Goal: Information Seeking & Learning: Learn about a topic

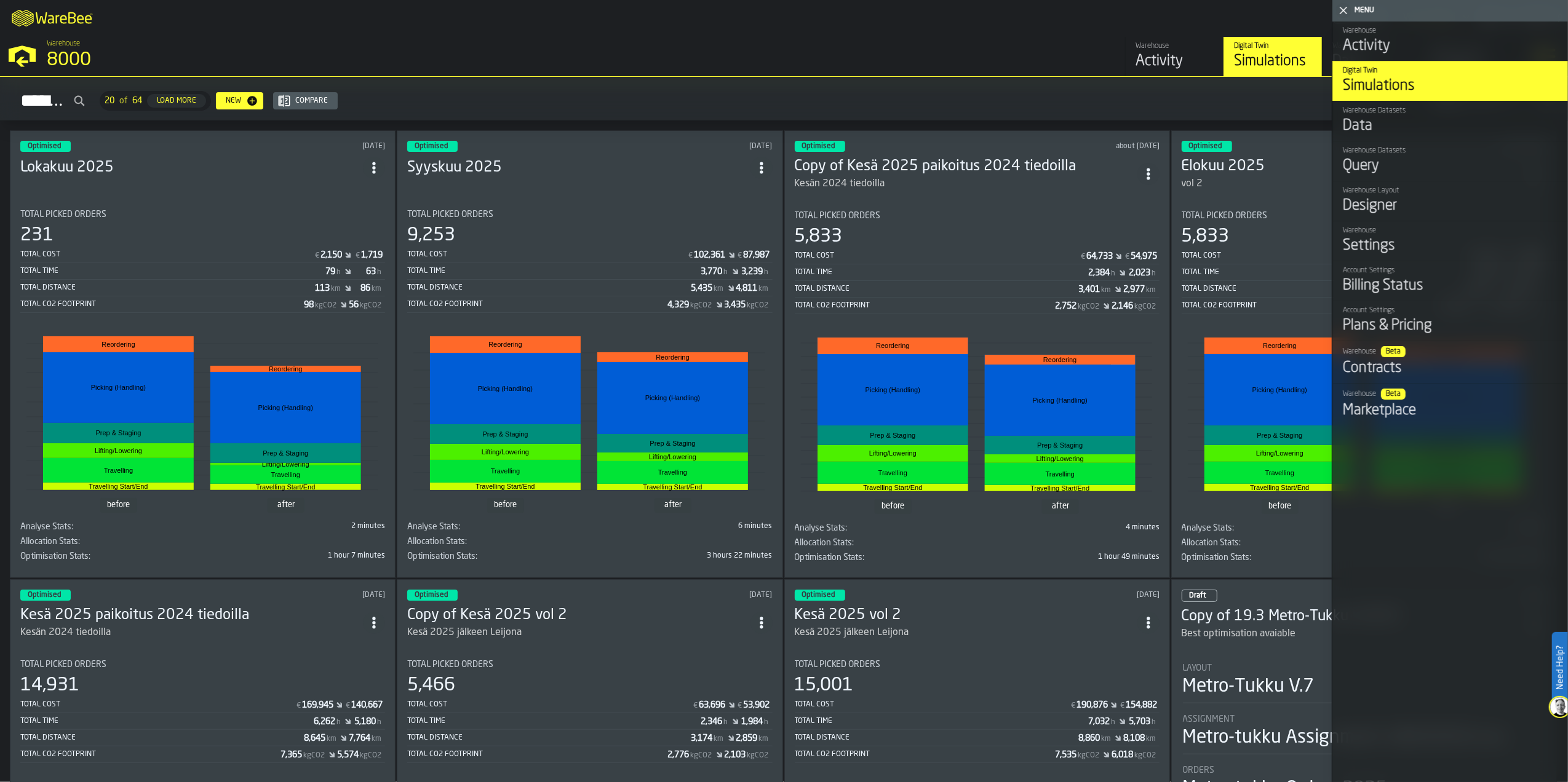
click at [249, 265] on div "Total Time 79 h 63 h" at bounding box center [203, 272] width 365 height 15
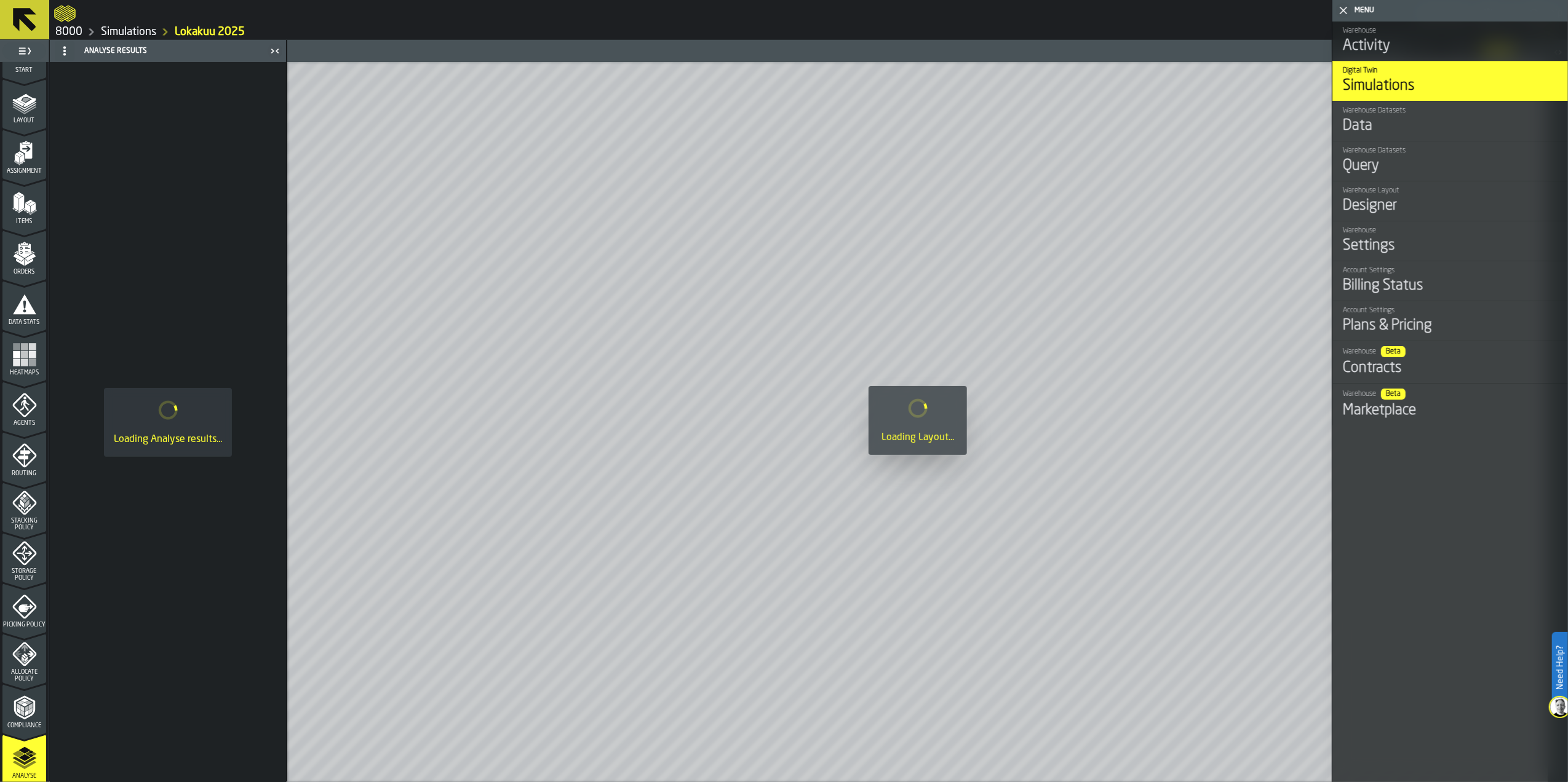
scroll to position [189, 0]
click at [27, 649] on polygon "menu Optimise" at bounding box center [28, 651] width 3 height 3
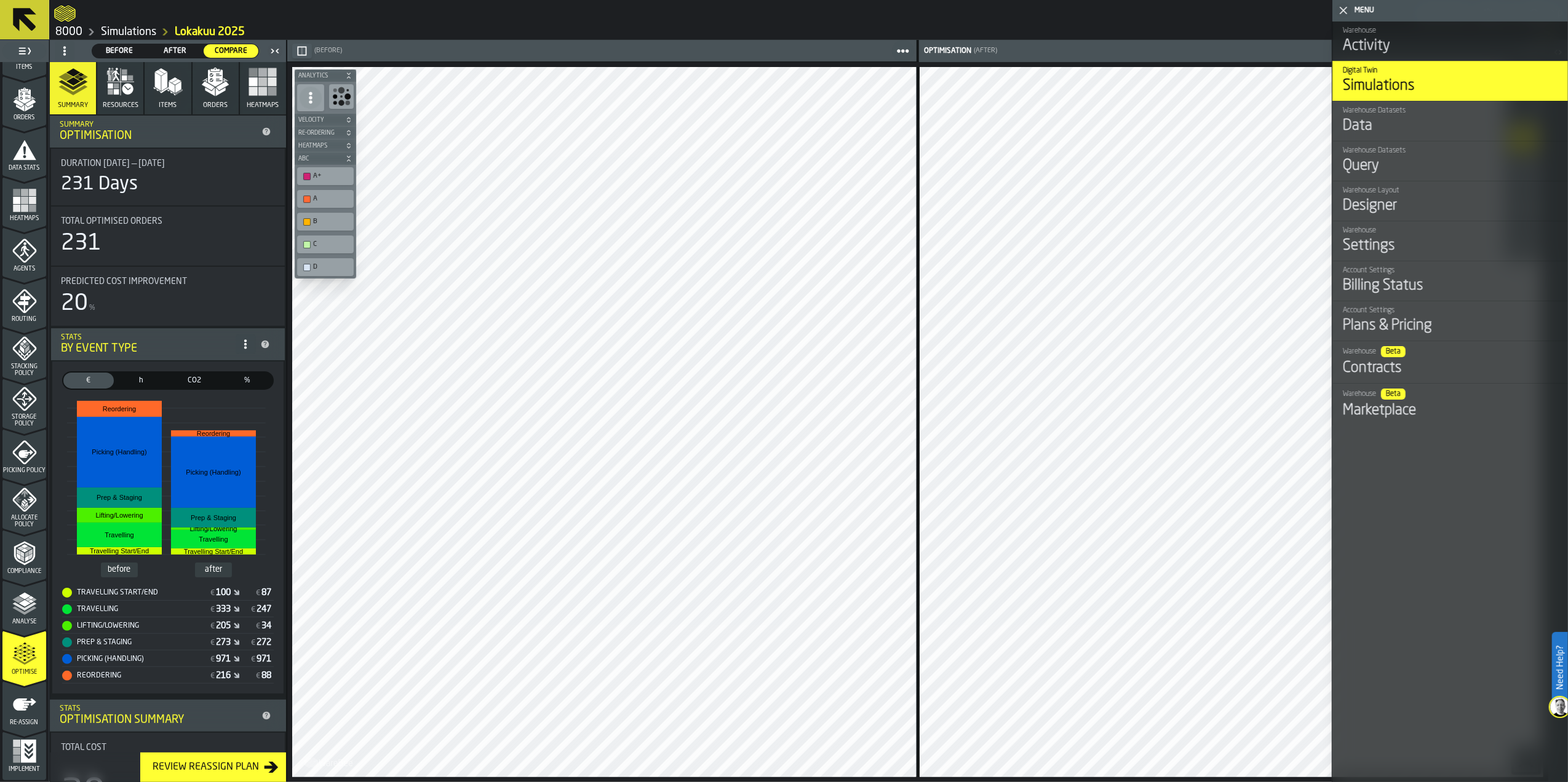
click at [224, 101] on button "Orders" at bounding box center [216, 88] width 46 height 52
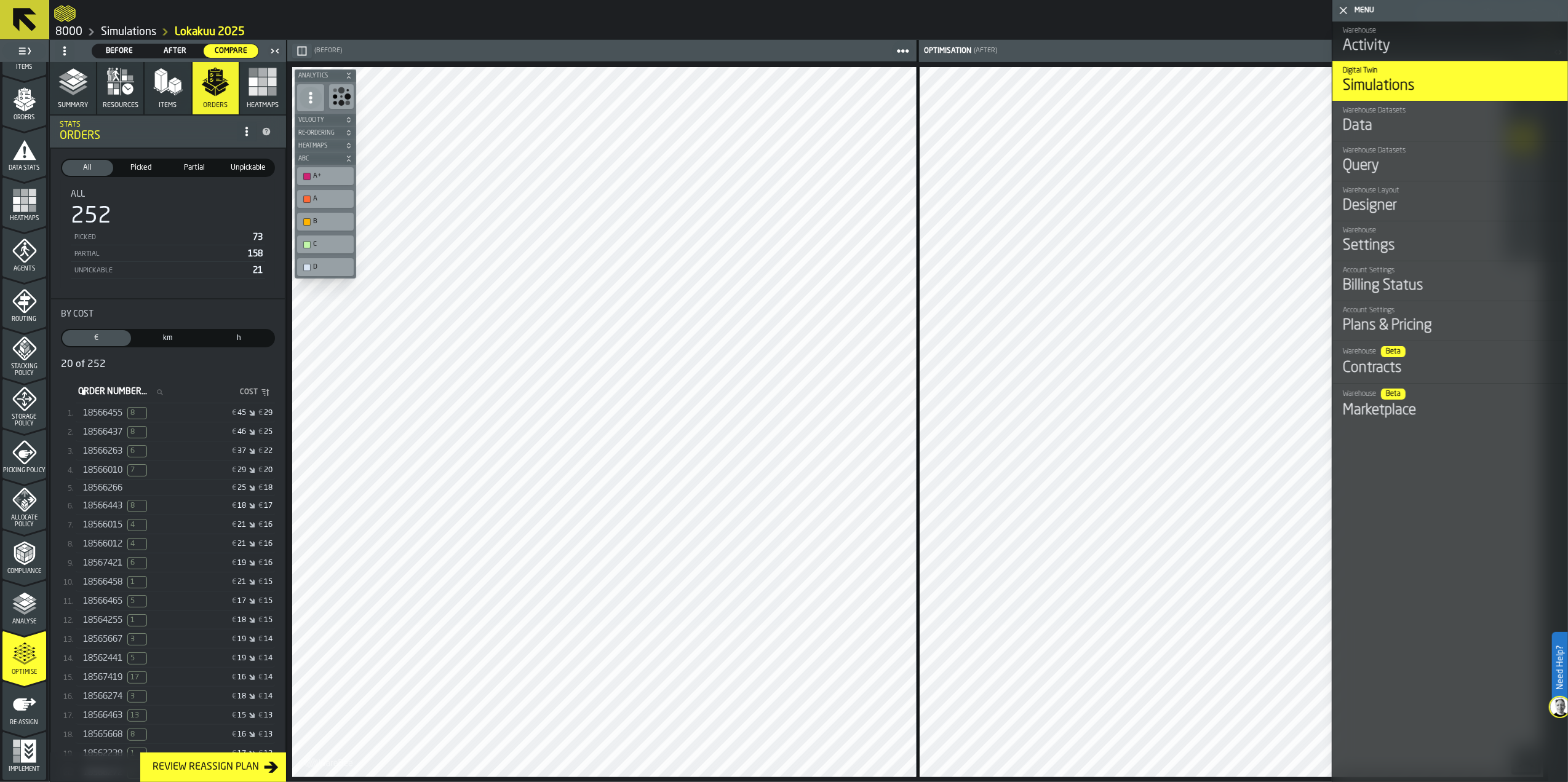
click at [251, 87] on rect "button" at bounding box center [253, 90] width 9 height 9
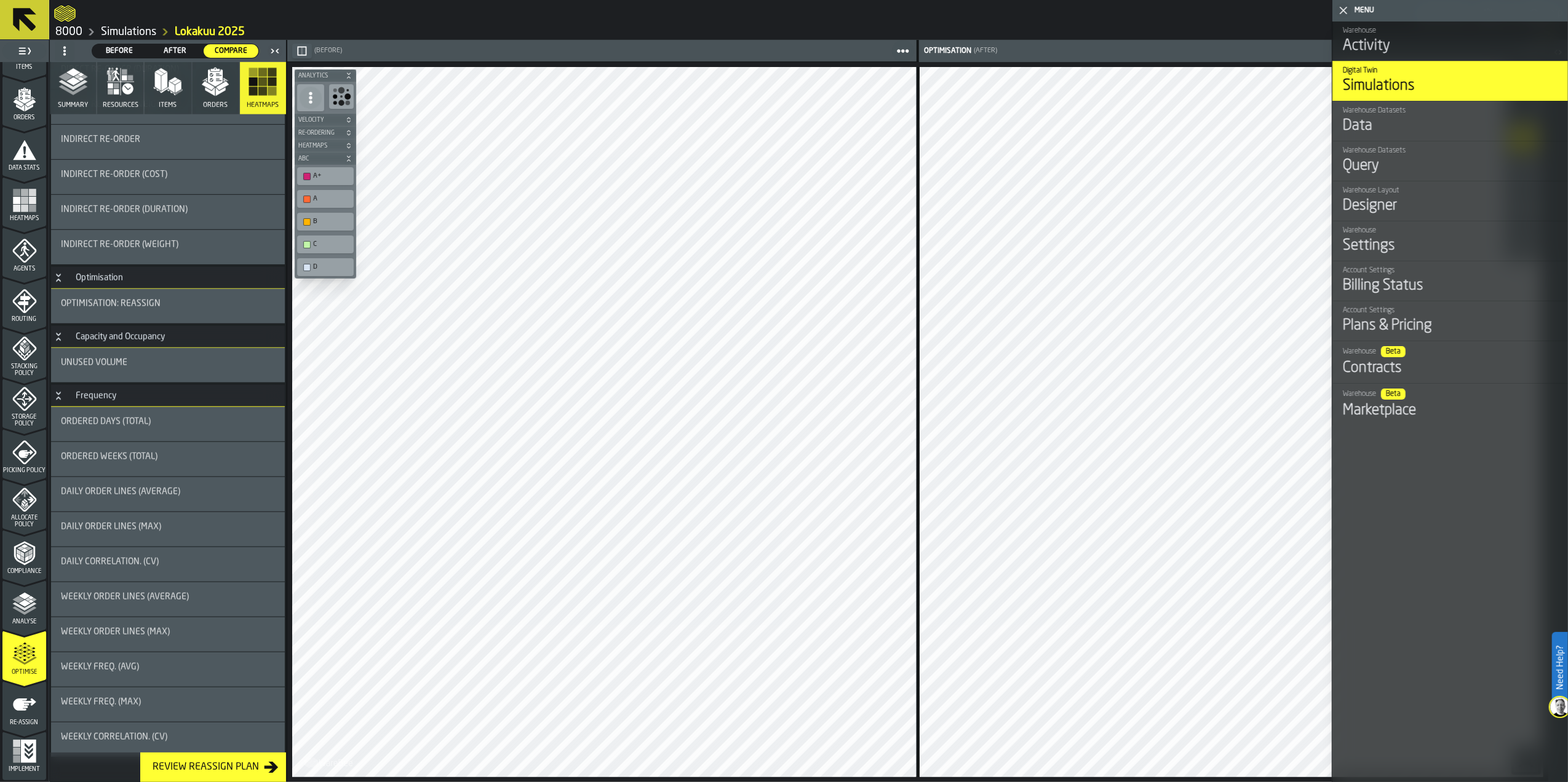
scroll to position [932, 0]
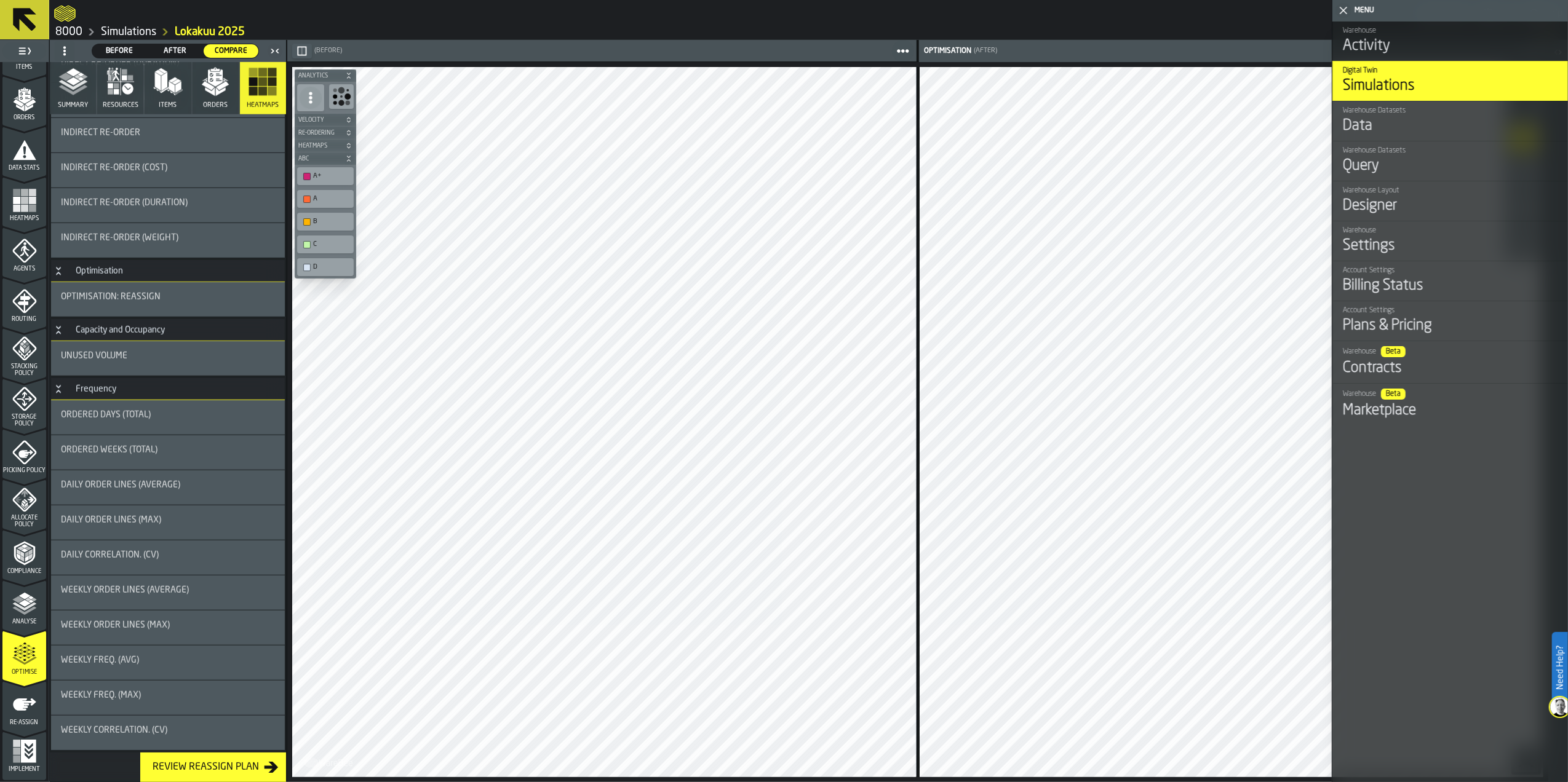
click at [174, 456] on div "Ordered Weeks (Total)" at bounding box center [168, 453] width 214 height 15
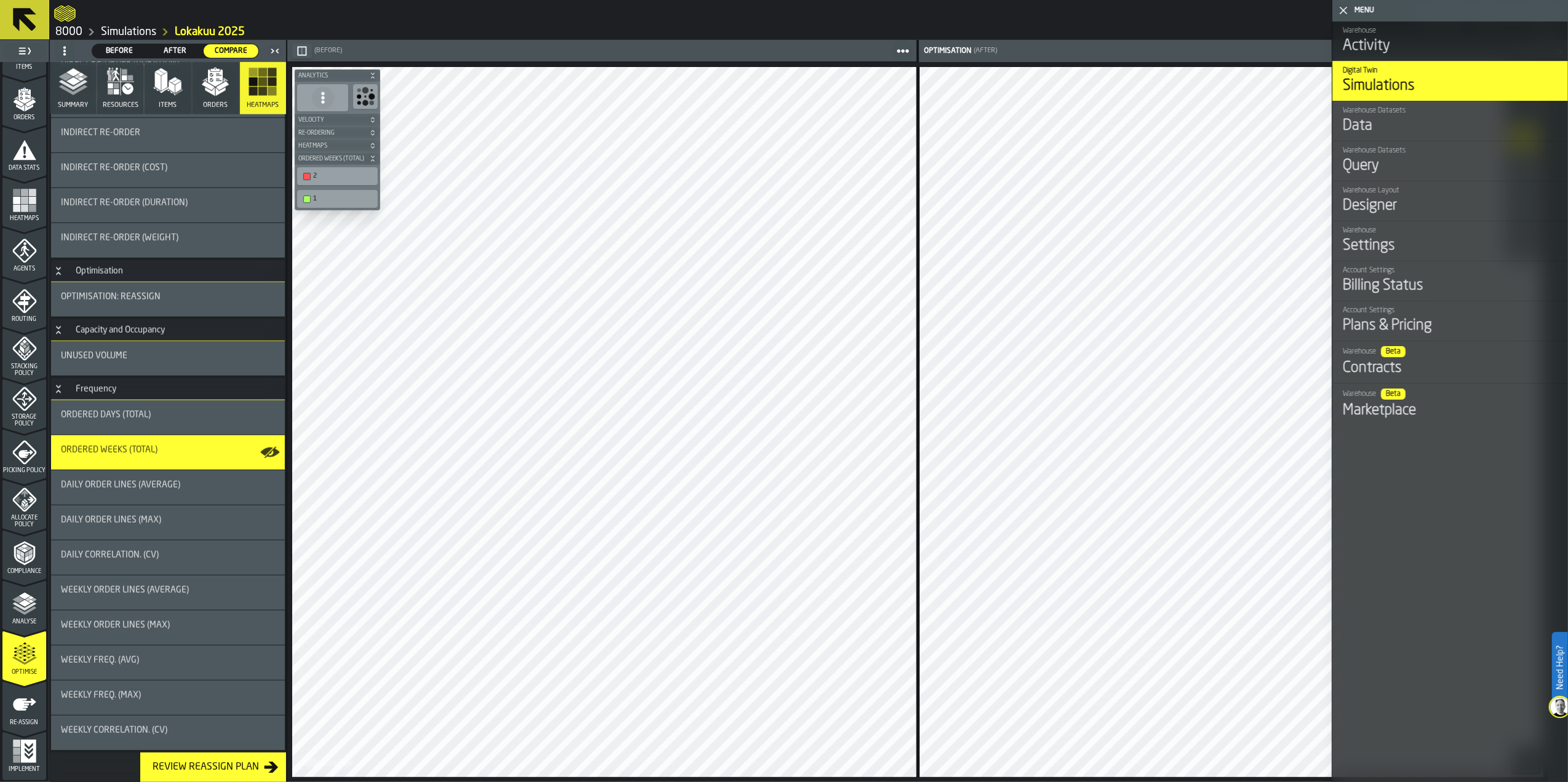
click at [197, 630] on div "Weekly Order Lines (Max)" at bounding box center [168, 628] width 214 height 15
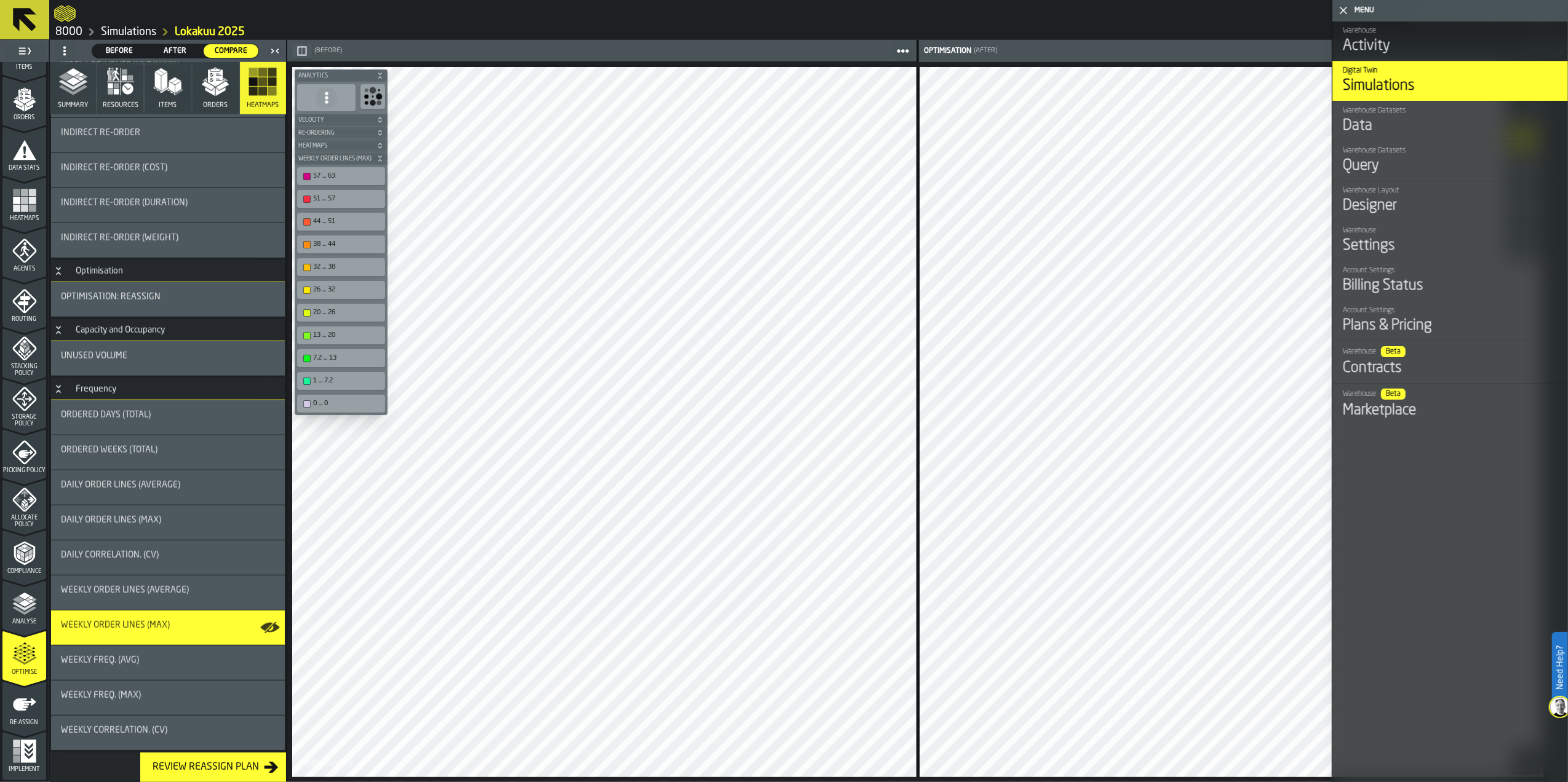
click at [177, 419] on div "Ordered Days (Total)" at bounding box center [168, 414] width 214 height 10
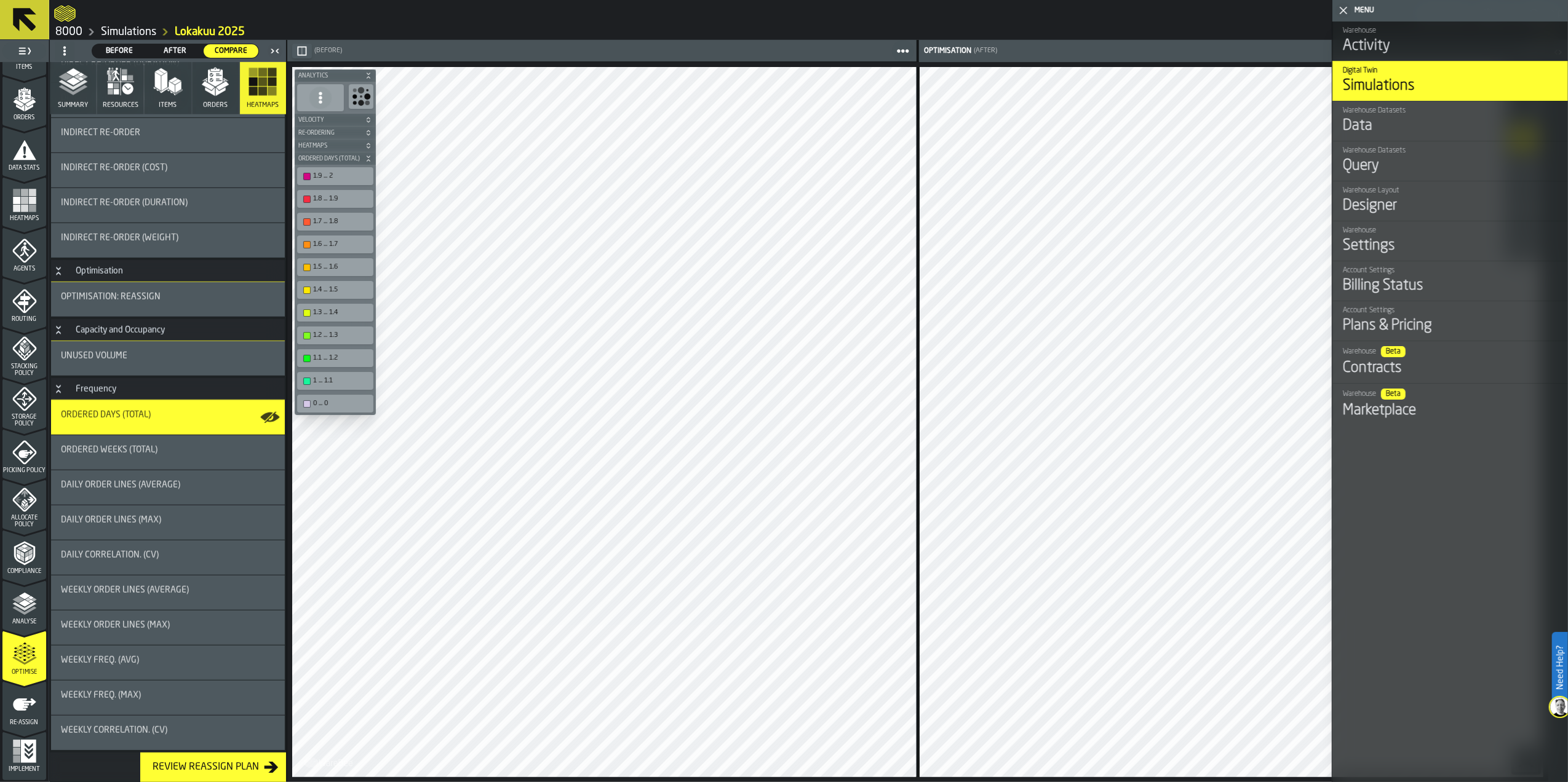
click at [158, 94] on icon "button" at bounding box center [168, 82] width 30 height 30
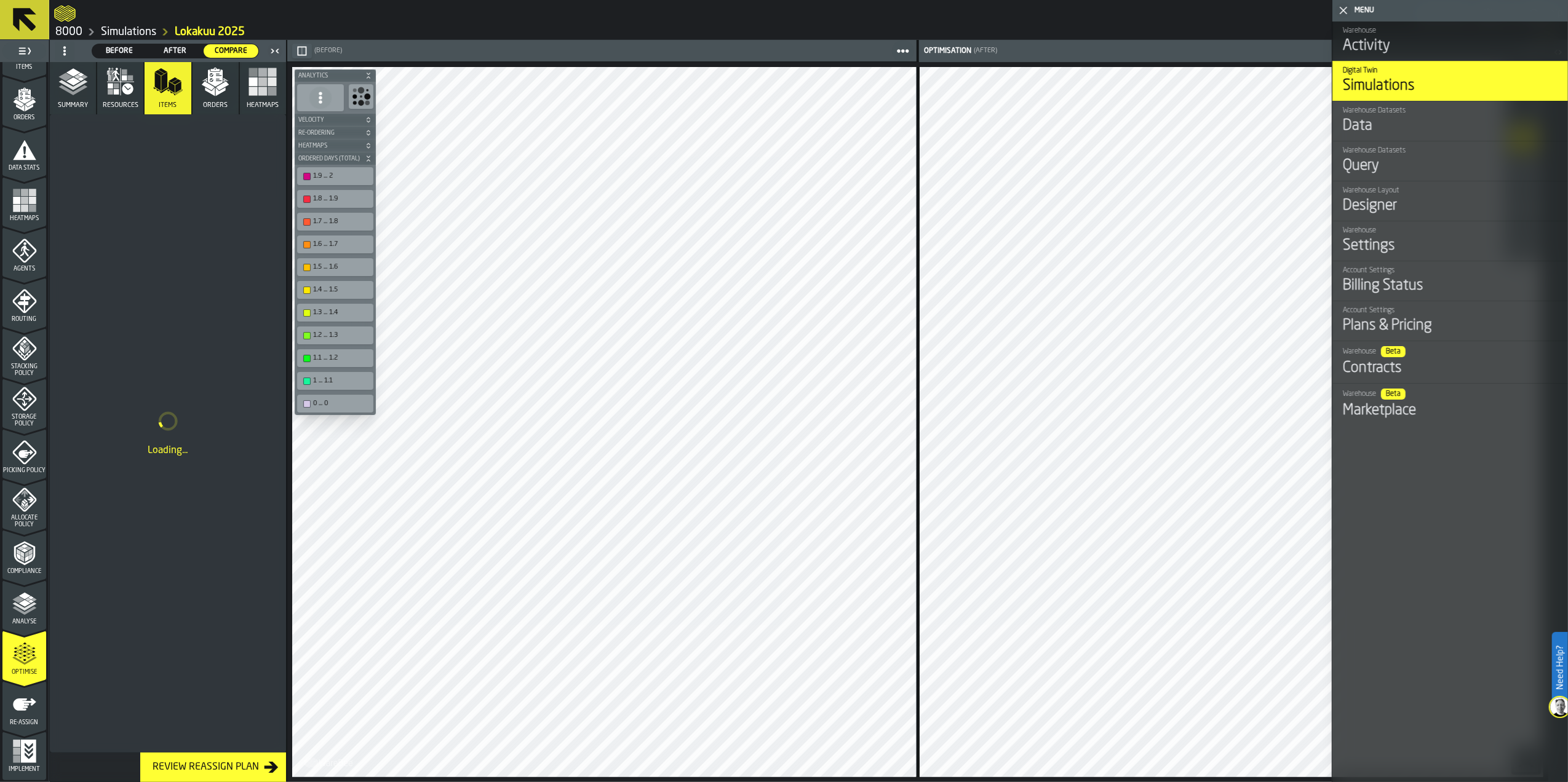
scroll to position [0, 0]
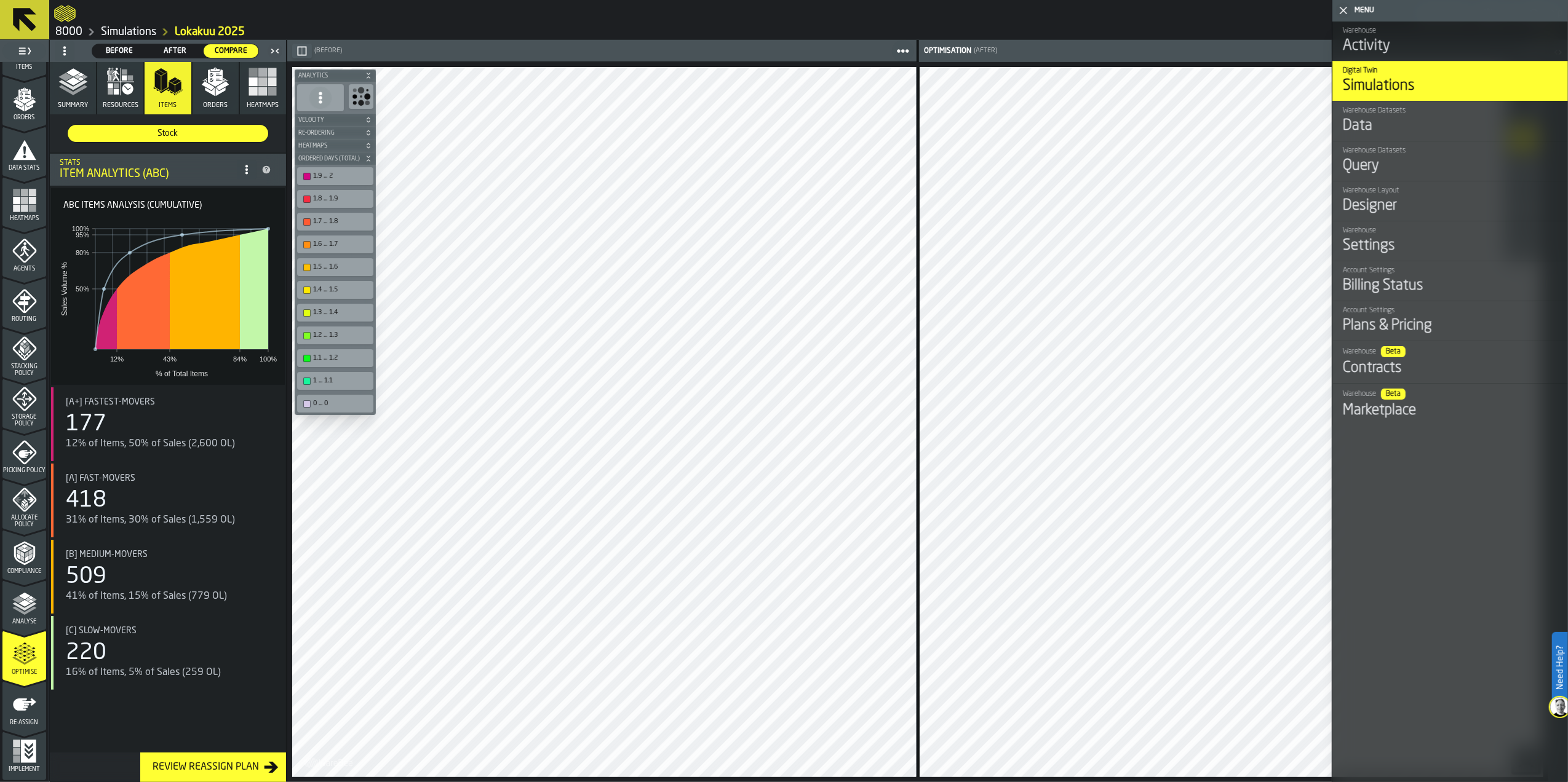
click at [70, 94] on icon "button" at bounding box center [73, 82] width 30 height 30
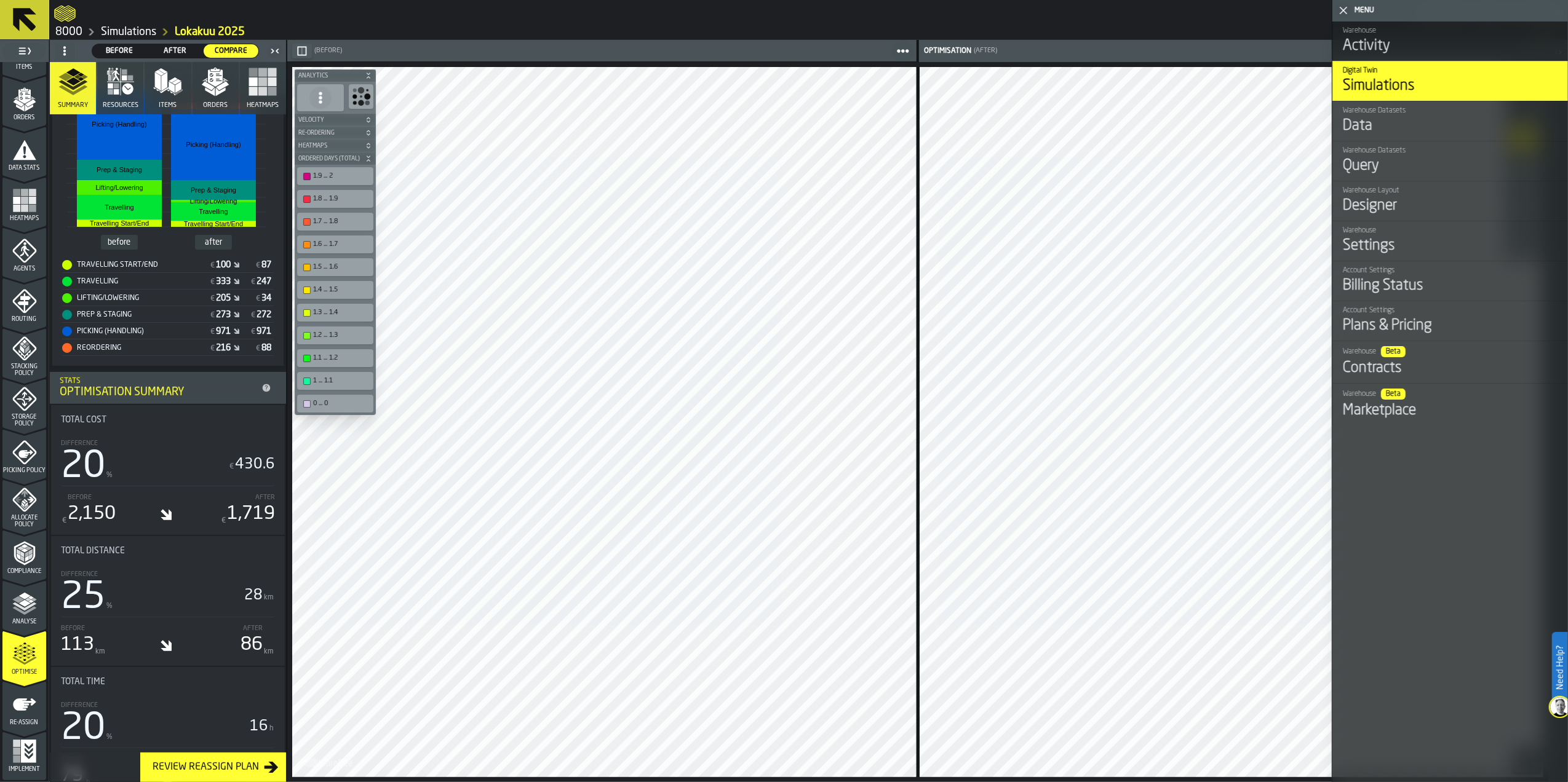
scroll to position [410, 0]
